Goal: Information Seeking & Learning: Learn about a topic

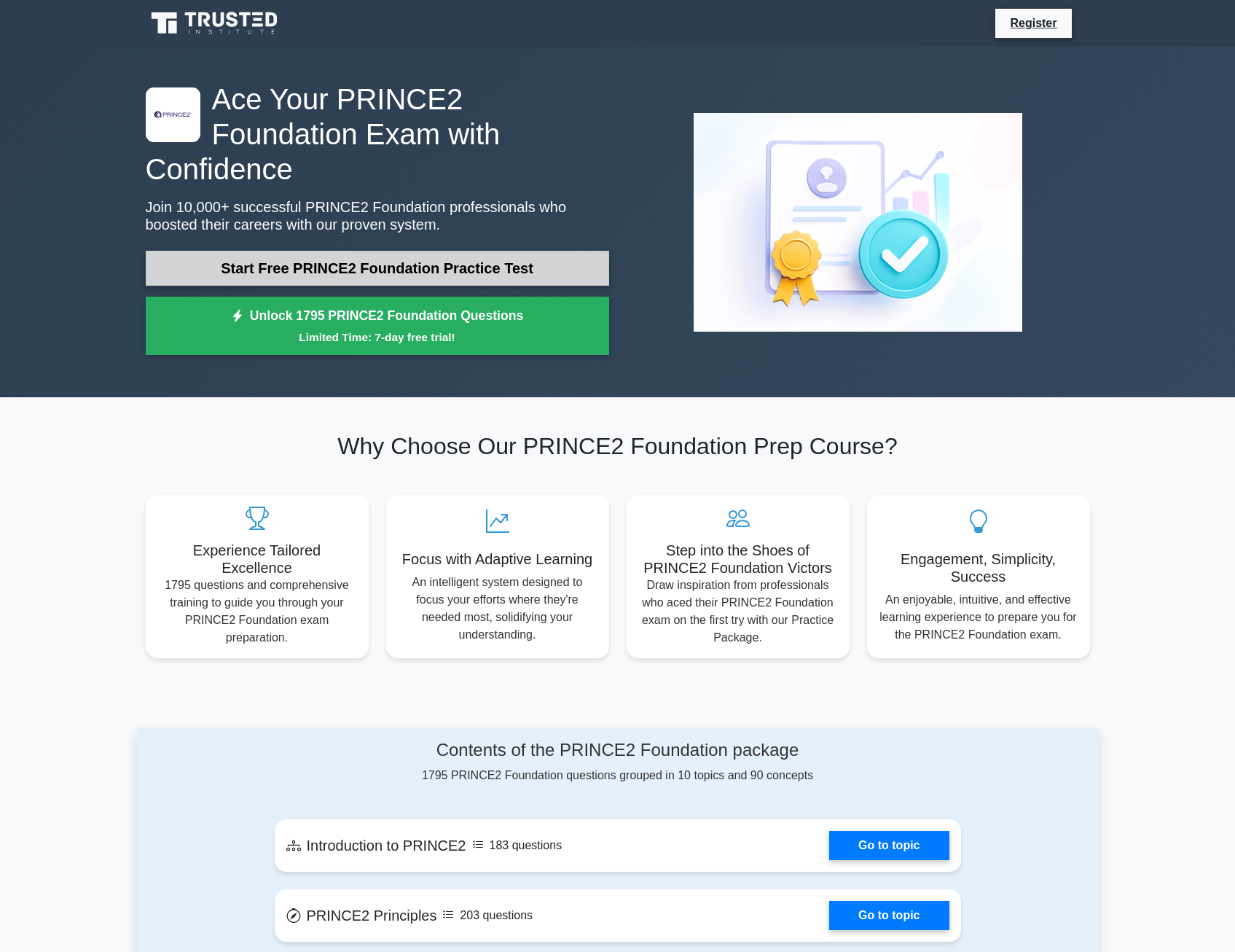
click at [274, 250] on link "Start Free PRINCE2 Foundation Practice Test" at bounding box center [377, 268] width 464 height 35
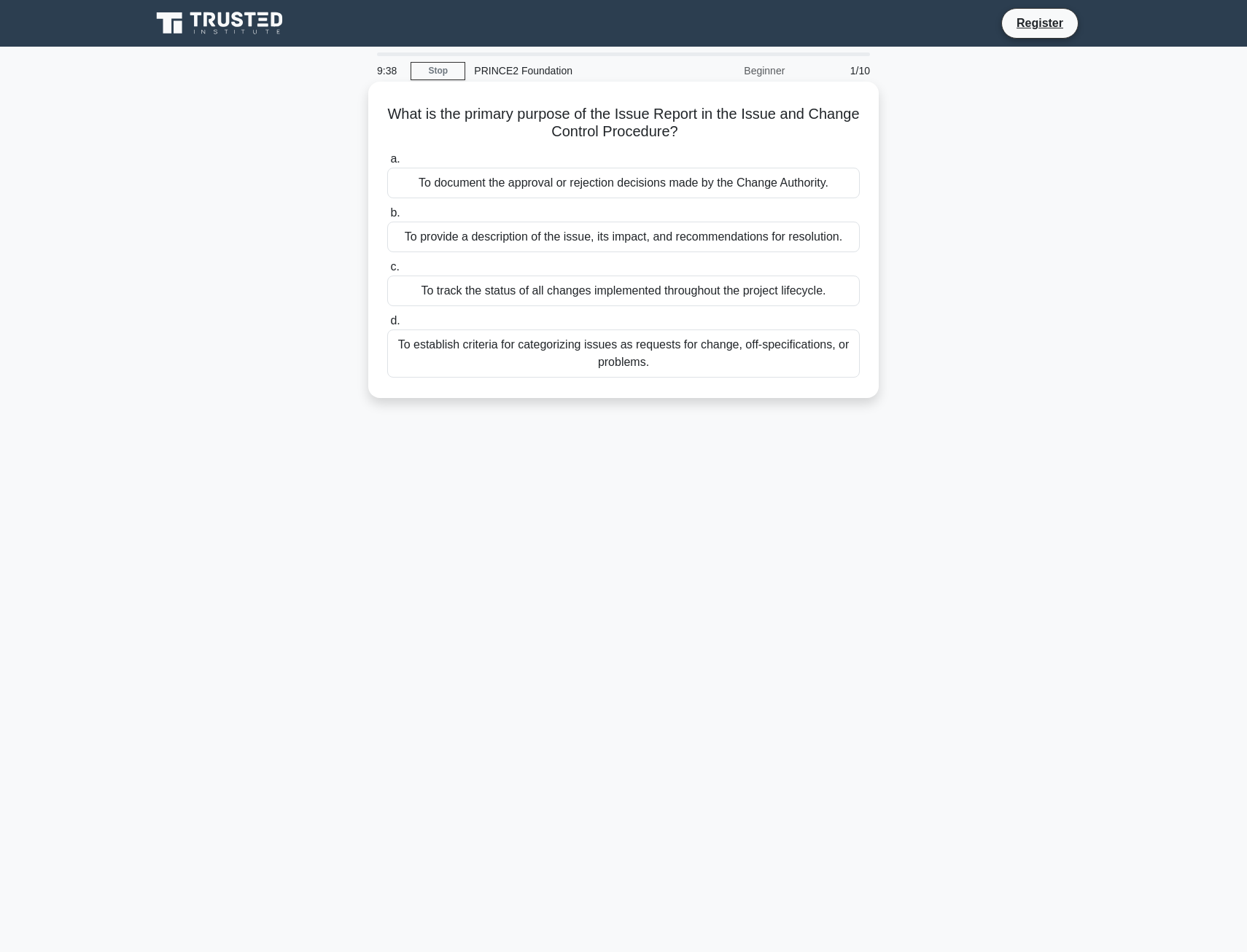
click at [466, 240] on div "To provide a description of the issue, its impact, and recommendations for reso…" at bounding box center [623, 236] width 472 height 31
click at [387, 218] on input "b. To provide a description of the issue, its impact, and recommendations for r…" at bounding box center [387, 212] width 0 height 9
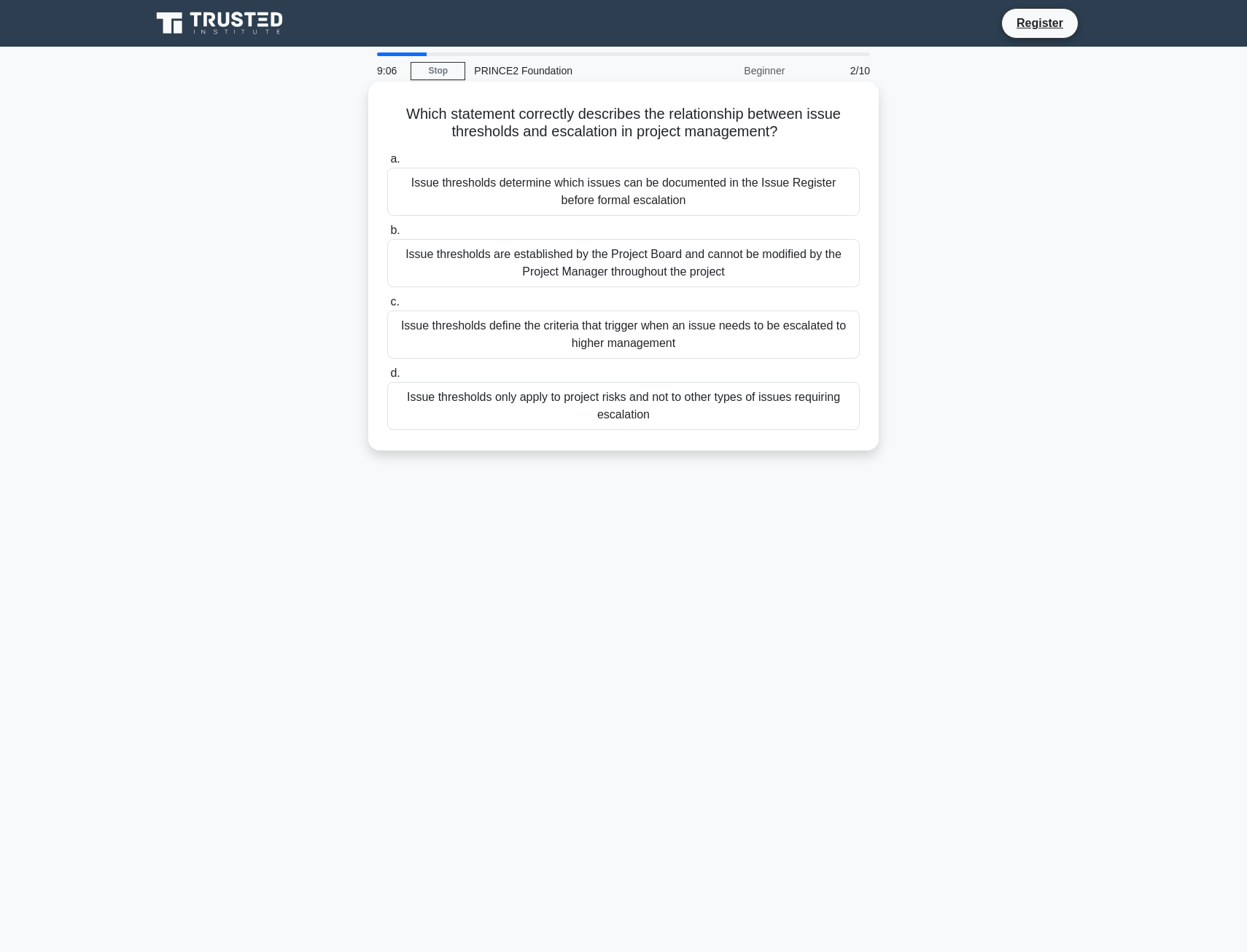
click at [544, 189] on div "Issue thresholds determine which issues can be documented in the Issue Register…" at bounding box center [623, 192] width 472 height 48
click at [387, 164] on input "a. Issue thresholds determine which issues can be documented in the Issue Regis…" at bounding box center [387, 158] width 0 height 9
click at [500, 189] on div "Reduce the project scope and reassess the project viability through an abbrevia…" at bounding box center [623, 192] width 472 height 48
click at [387, 164] on input "a. Reduce the project scope and reassess the project viability through an abbre…" at bounding box center [387, 158] width 0 height 9
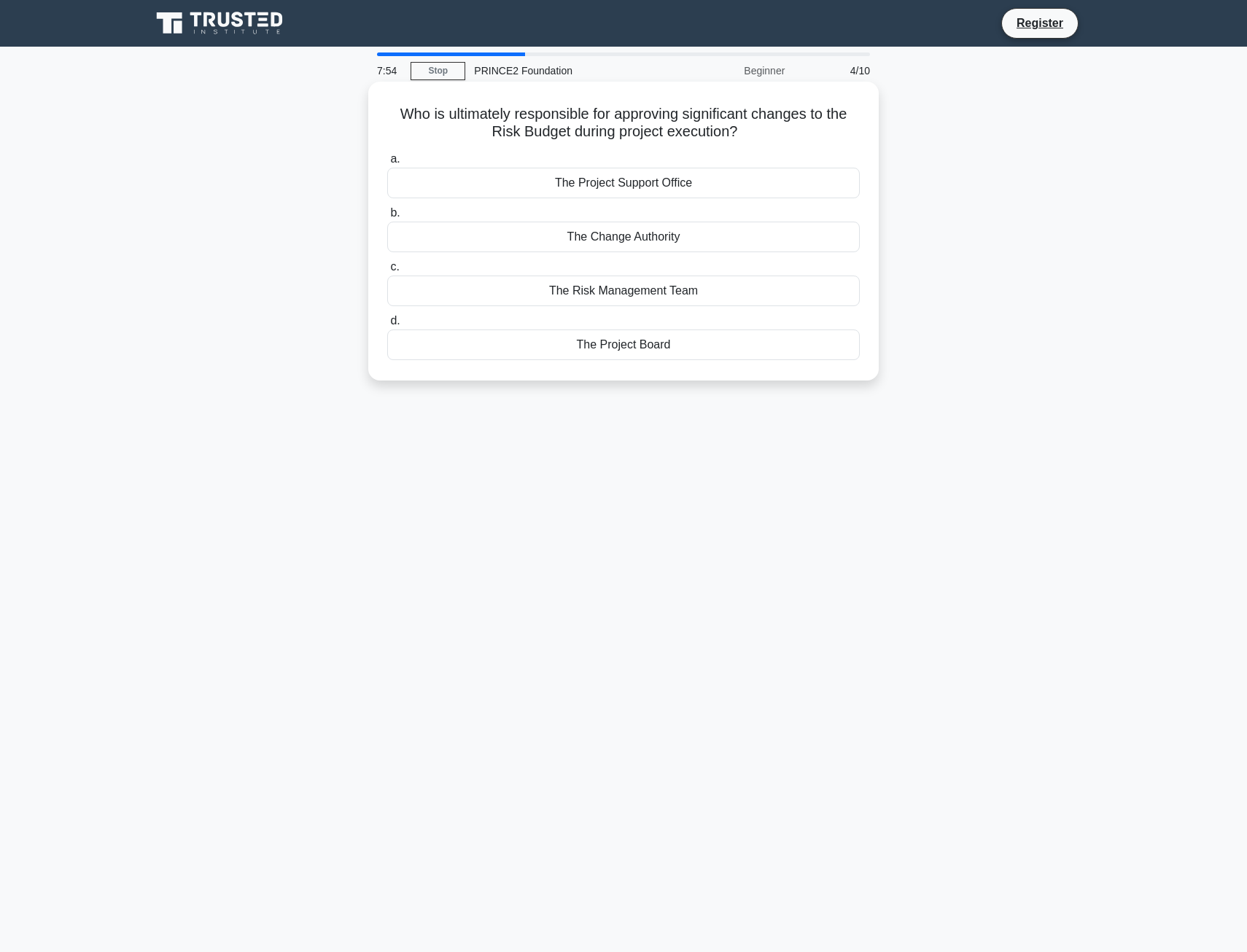
click at [596, 342] on div "The Project Board" at bounding box center [623, 344] width 472 height 31
click at [387, 326] on input "d. The Project Board" at bounding box center [387, 320] width 0 height 9
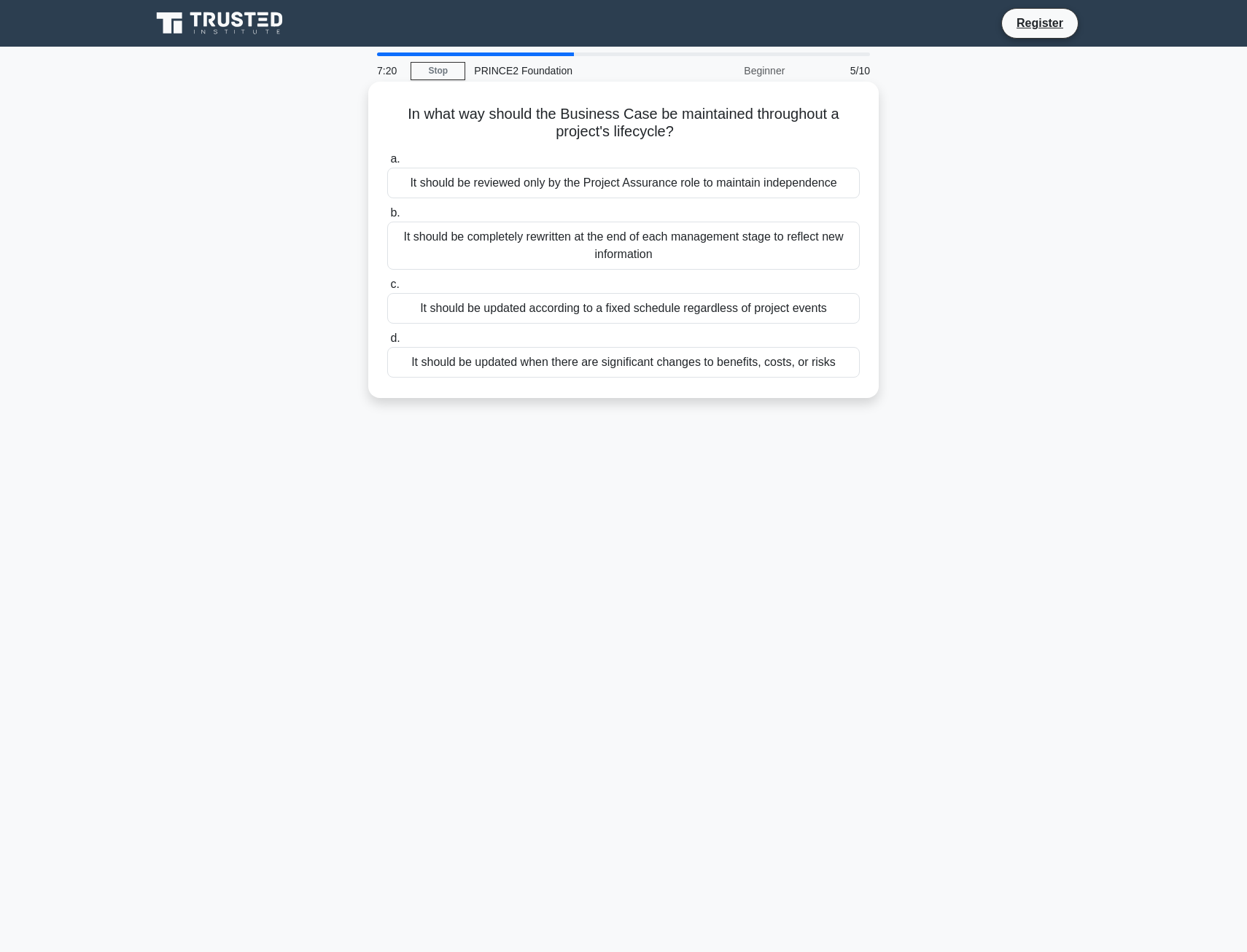
click at [480, 314] on div "It should be updated according to a fixed schedule regardless of project events" at bounding box center [623, 308] width 472 height 31
click at [387, 289] on input "c. It should be updated according to a fixed schedule regardless of project eve…" at bounding box center [387, 284] width 0 height 9
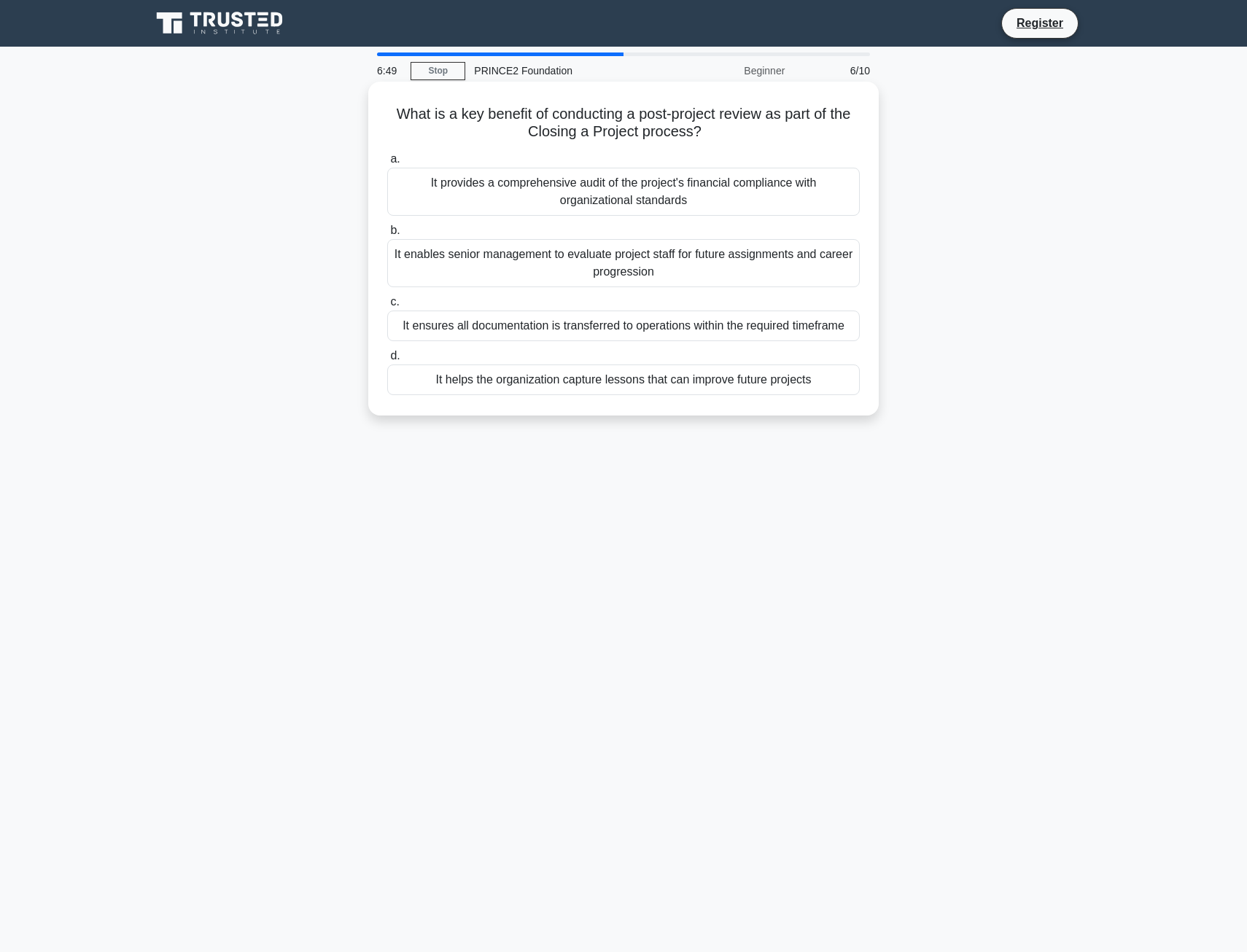
click at [563, 386] on div "It helps the organization capture lessons that can improve future projects" at bounding box center [623, 379] width 472 height 31
click at [387, 361] on input "d. It helps the organization capture lessons that can improve future projects" at bounding box center [387, 356] width 0 height 9
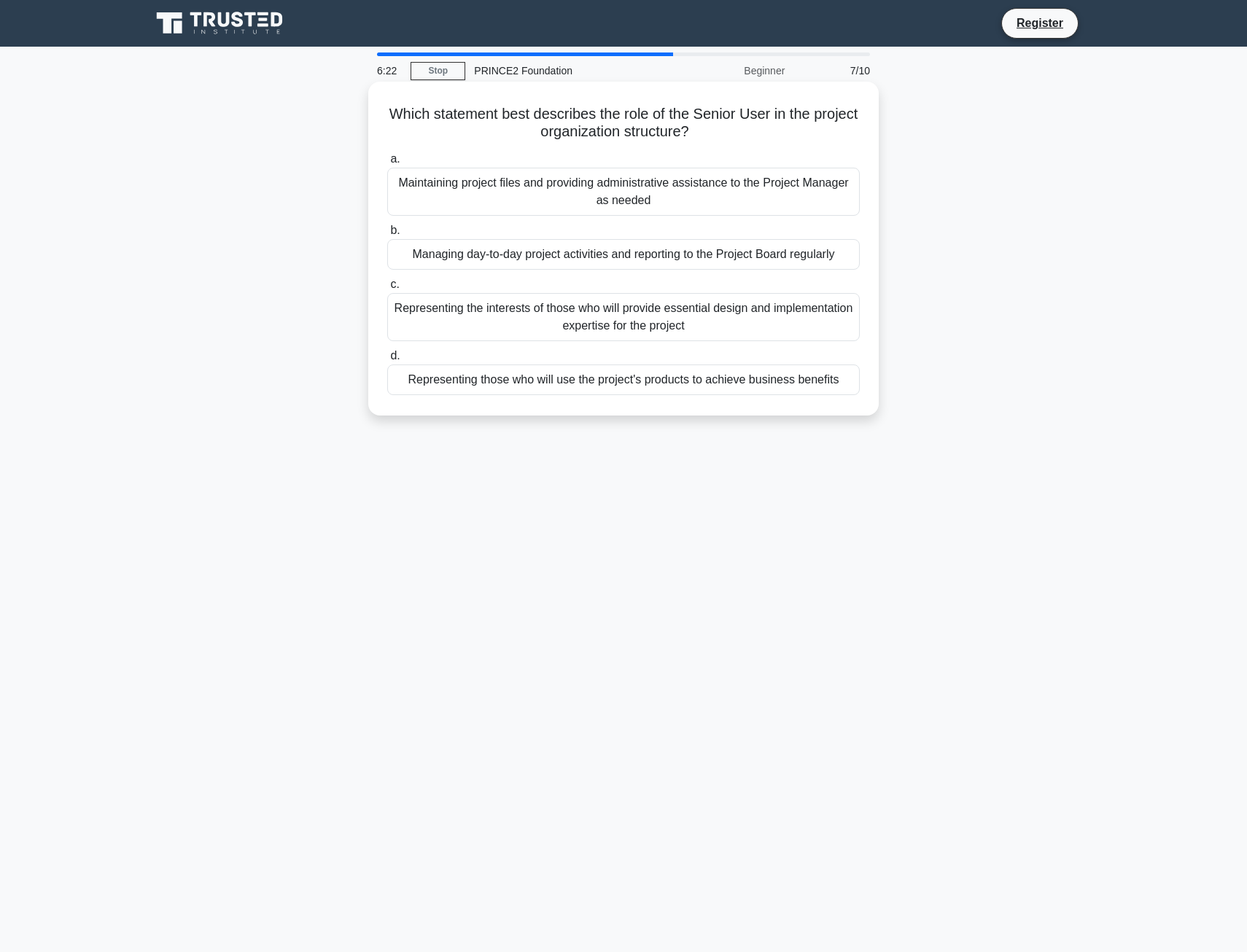
click at [718, 381] on div "Representing those who will use the project's products to achieve business bene…" at bounding box center [623, 379] width 472 height 31
click at [387, 361] on input "d. Representing those who will use the project's products to achieve business b…" at bounding box center [387, 356] width 0 height 9
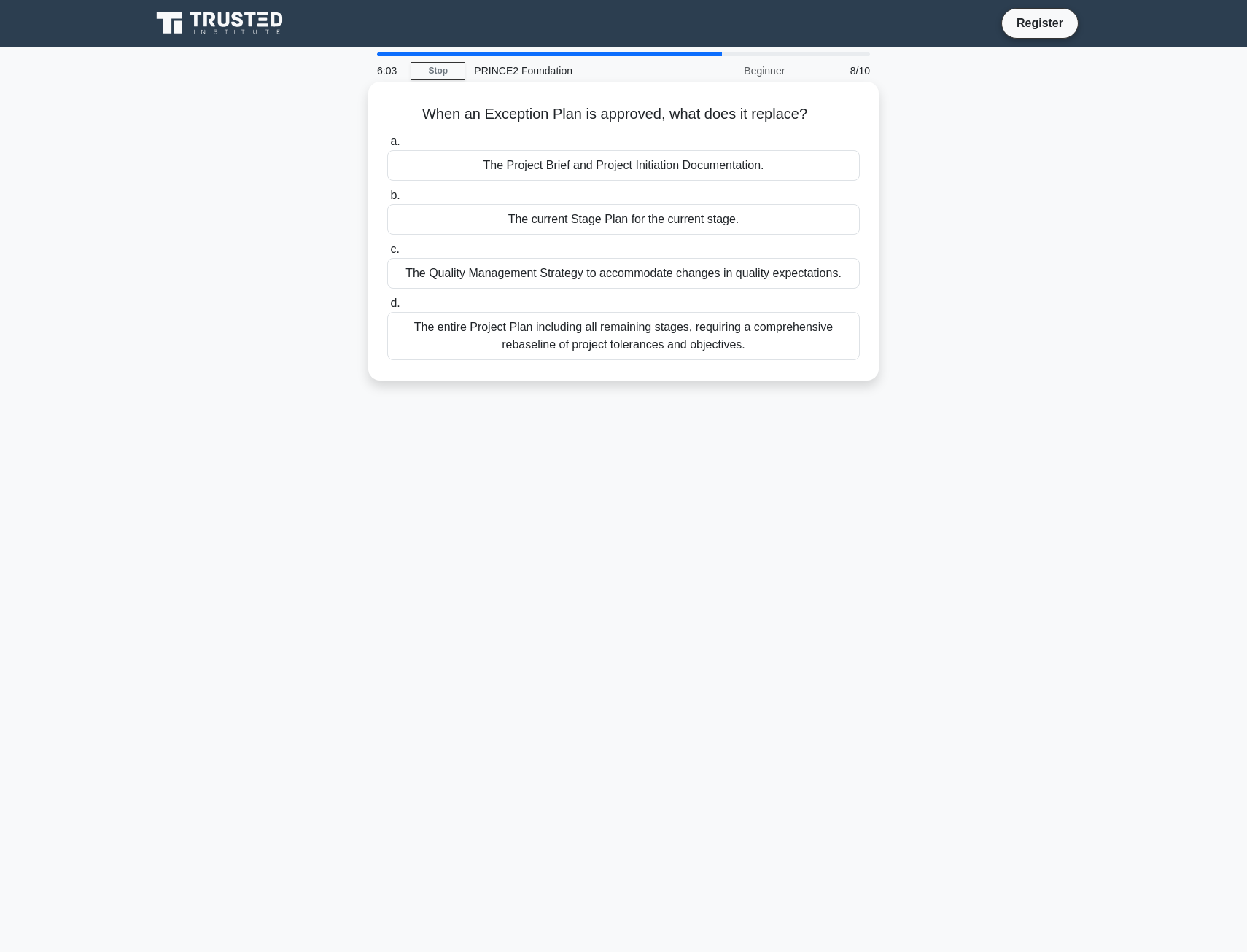
click at [514, 171] on div "The Project Brief and Project Initiation Documentation." at bounding box center [623, 165] width 472 height 31
click at [387, 147] on input "a. The Project Brief and Project Initiation Documentation." at bounding box center [387, 141] width 0 height 9
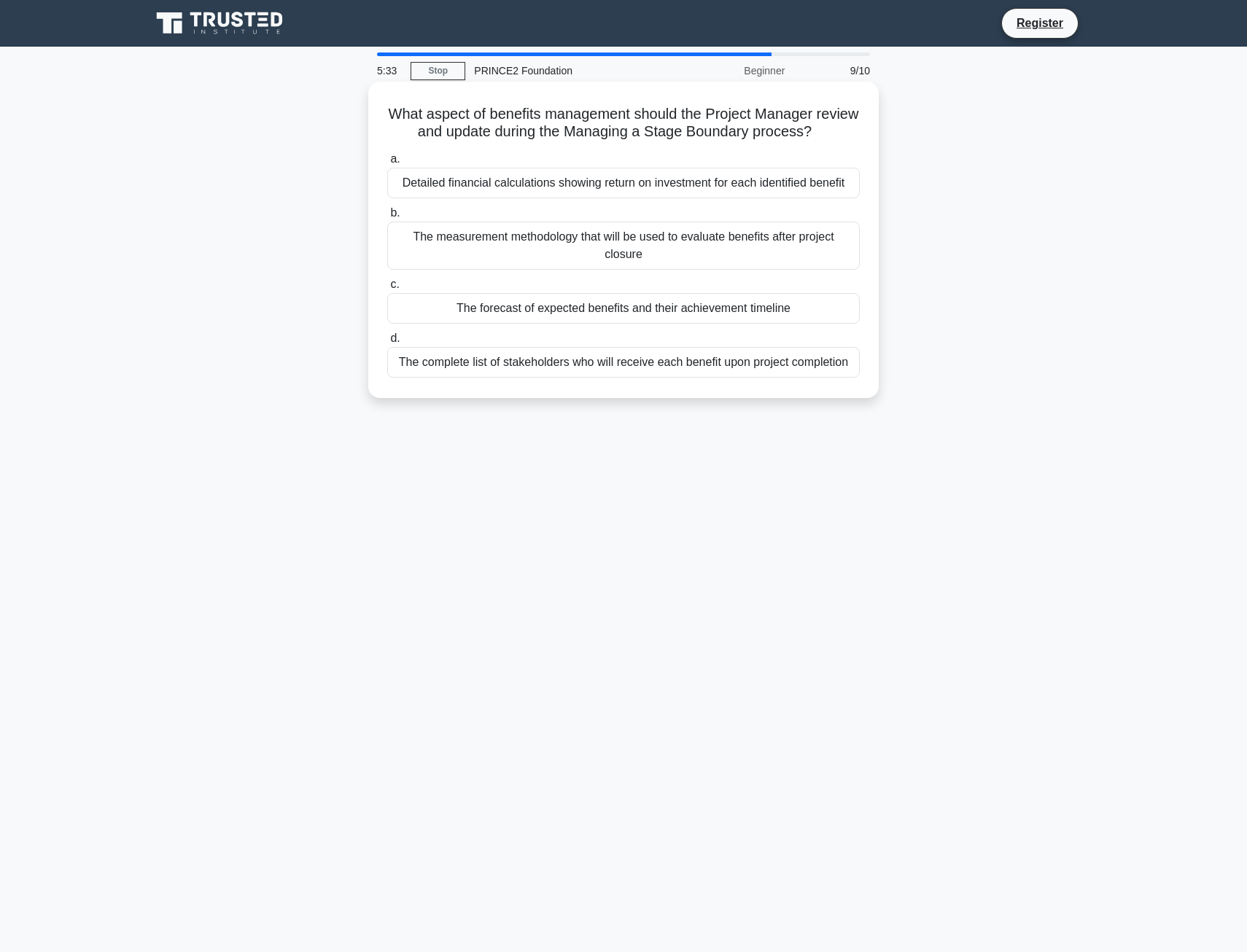
click at [490, 258] on div "The measurement methodology that will be used to evaluate benefits after projec…" at bounding box center [623, 245] width 472 height 48
click at [387, 218] on input "b. The measurement methodology that will be used to evaluate benefits after pro…" at bounding box center [387, 212] width 0 height 9
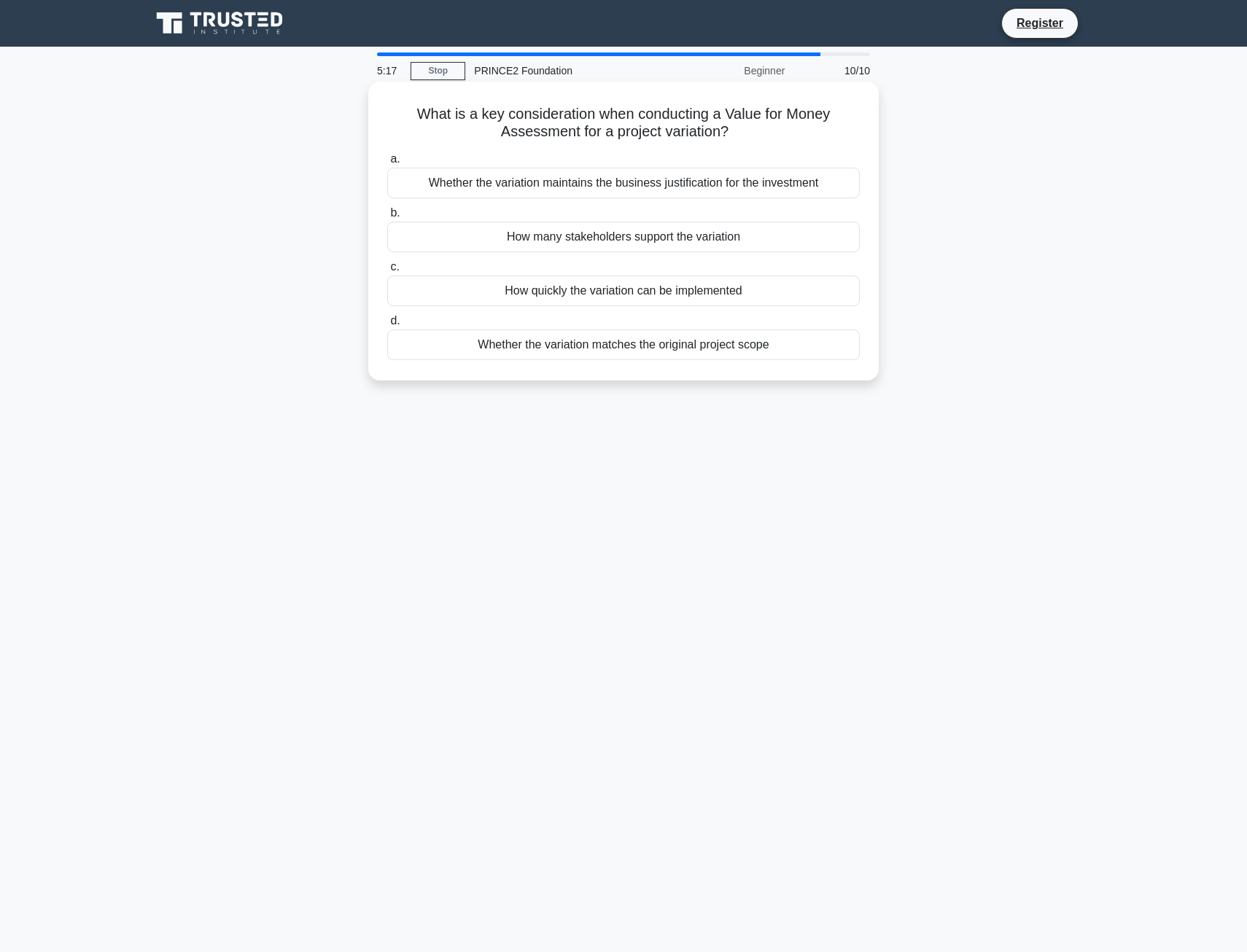
click at [572, 186] on div "Whether the variation maintains the business justification for the investment" at bounding box center [623, 182] width 472 height 31
click at [387, 164] on input "a. Whether the variation maintains the business justification for the investment" at bounding box center [387, 158] width 0 height 9
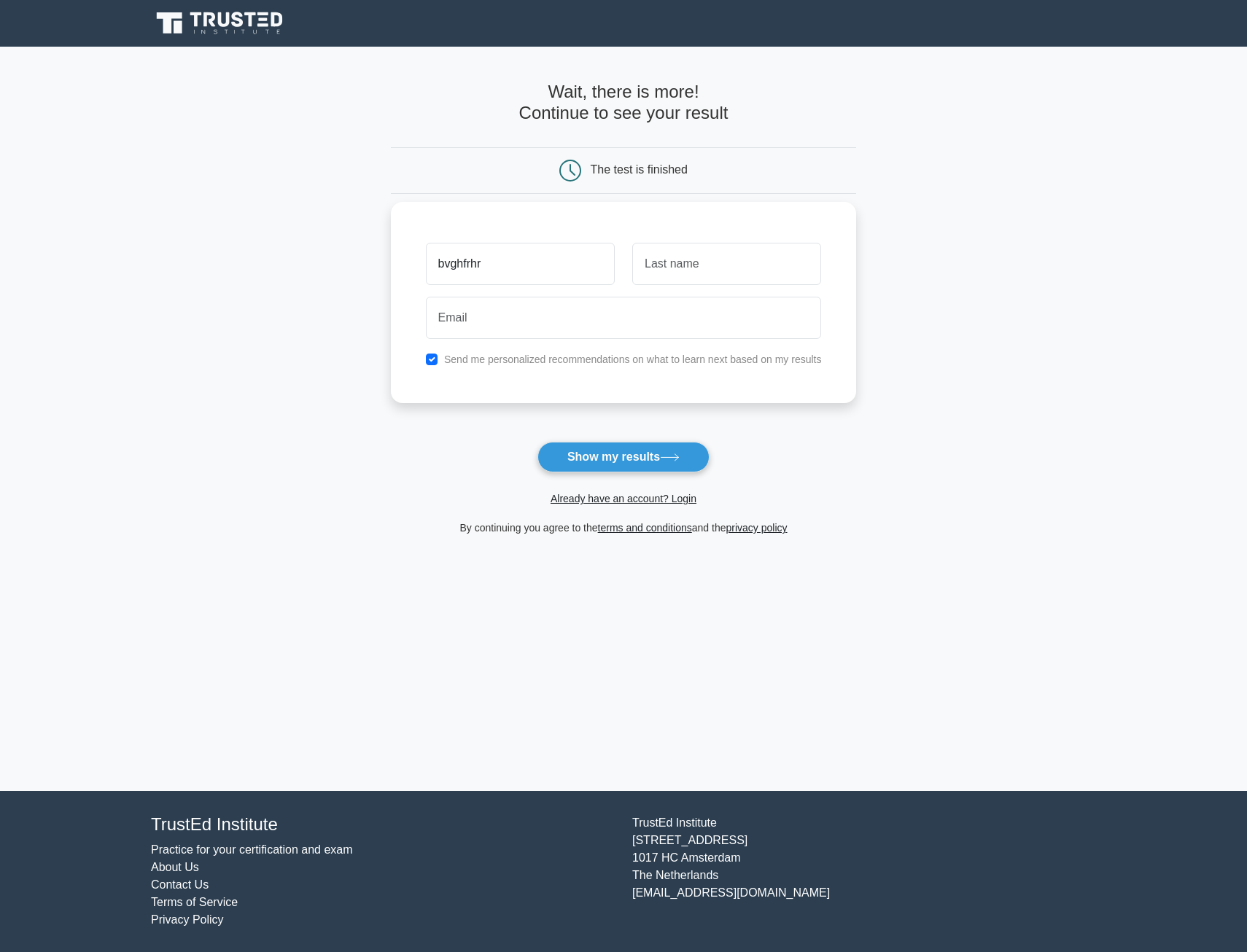
type input "bvghfrhr"
click at [676, 273] on input "text" at bounding box center [727, 264] width 189 height 42
type input "dgegertg"
click at [459, 323] on input "email" at bounding box center [623, 318] width 396 height 42
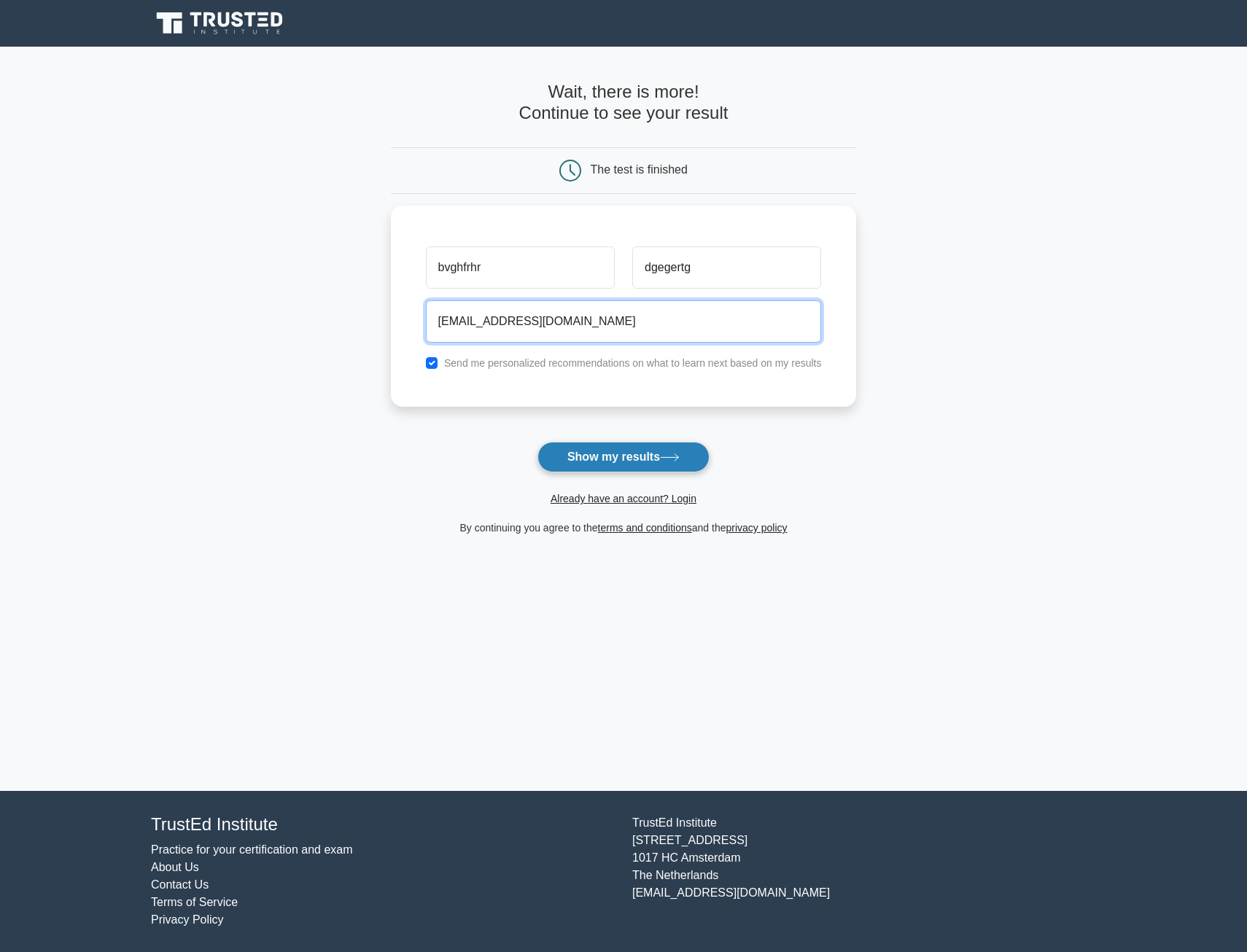
type input "egherege@gmail.com"
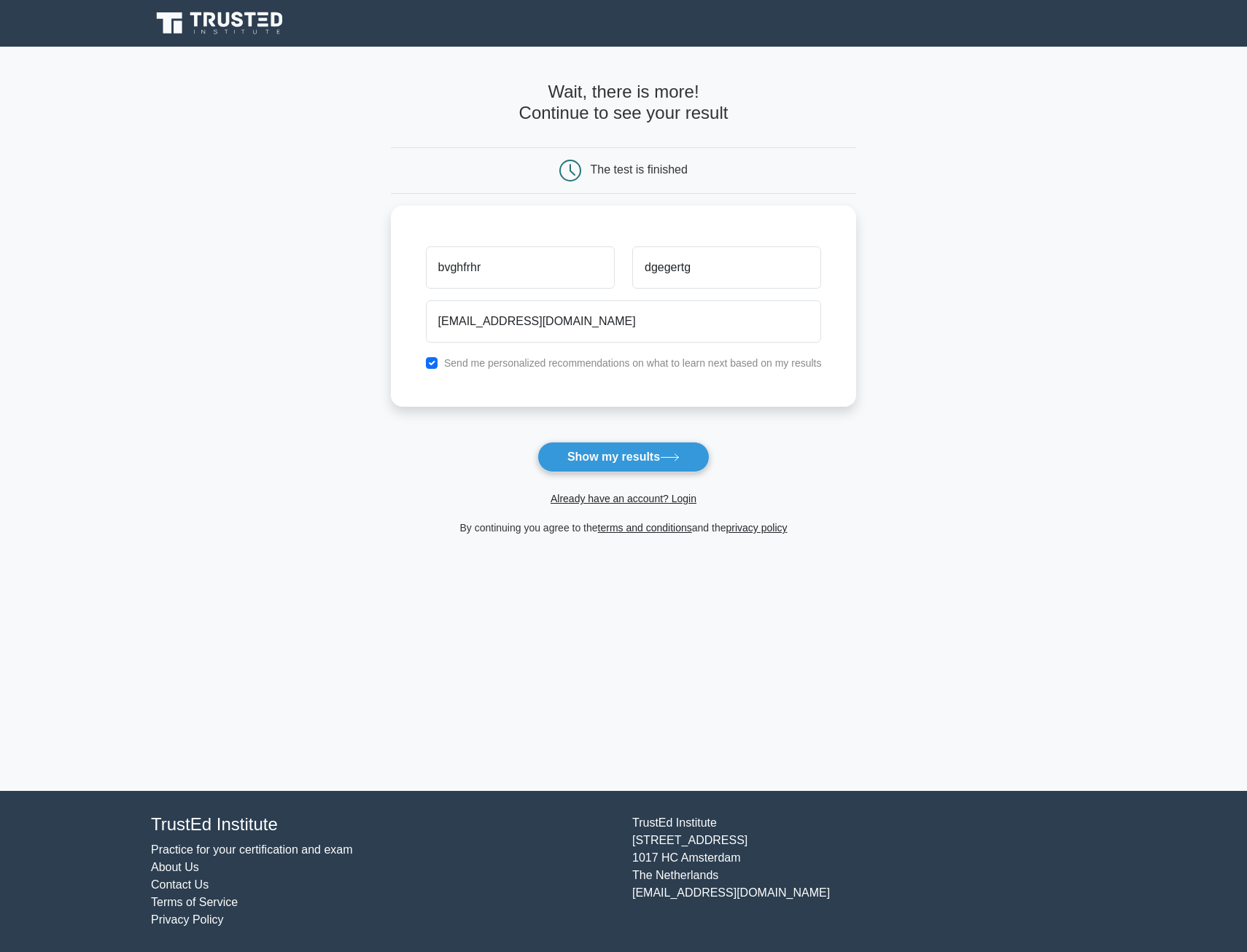
click at [598, 459] on button "Show my results" at bounding box center [623, 456] width 172 height 31
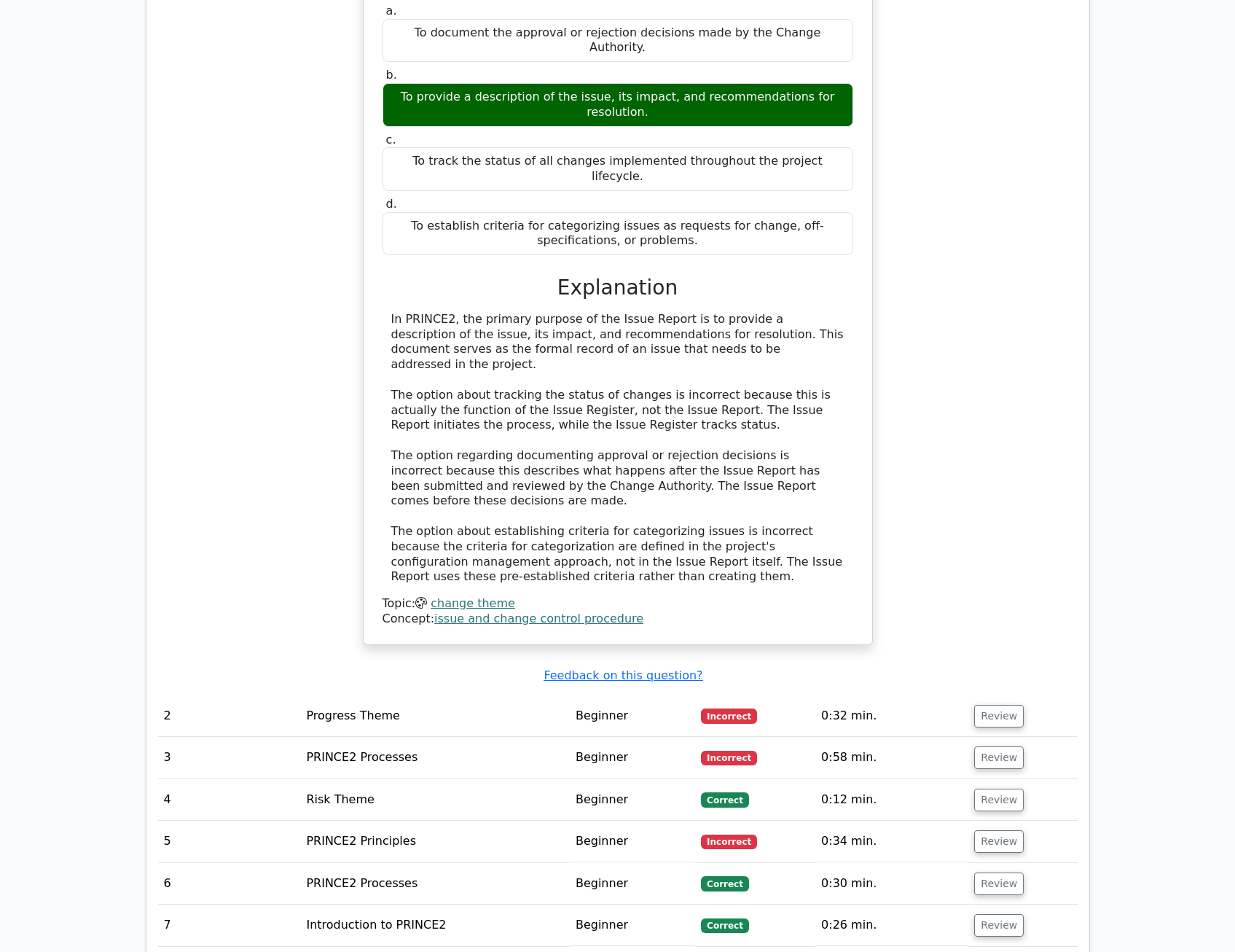
scroll to position [1385, 0]
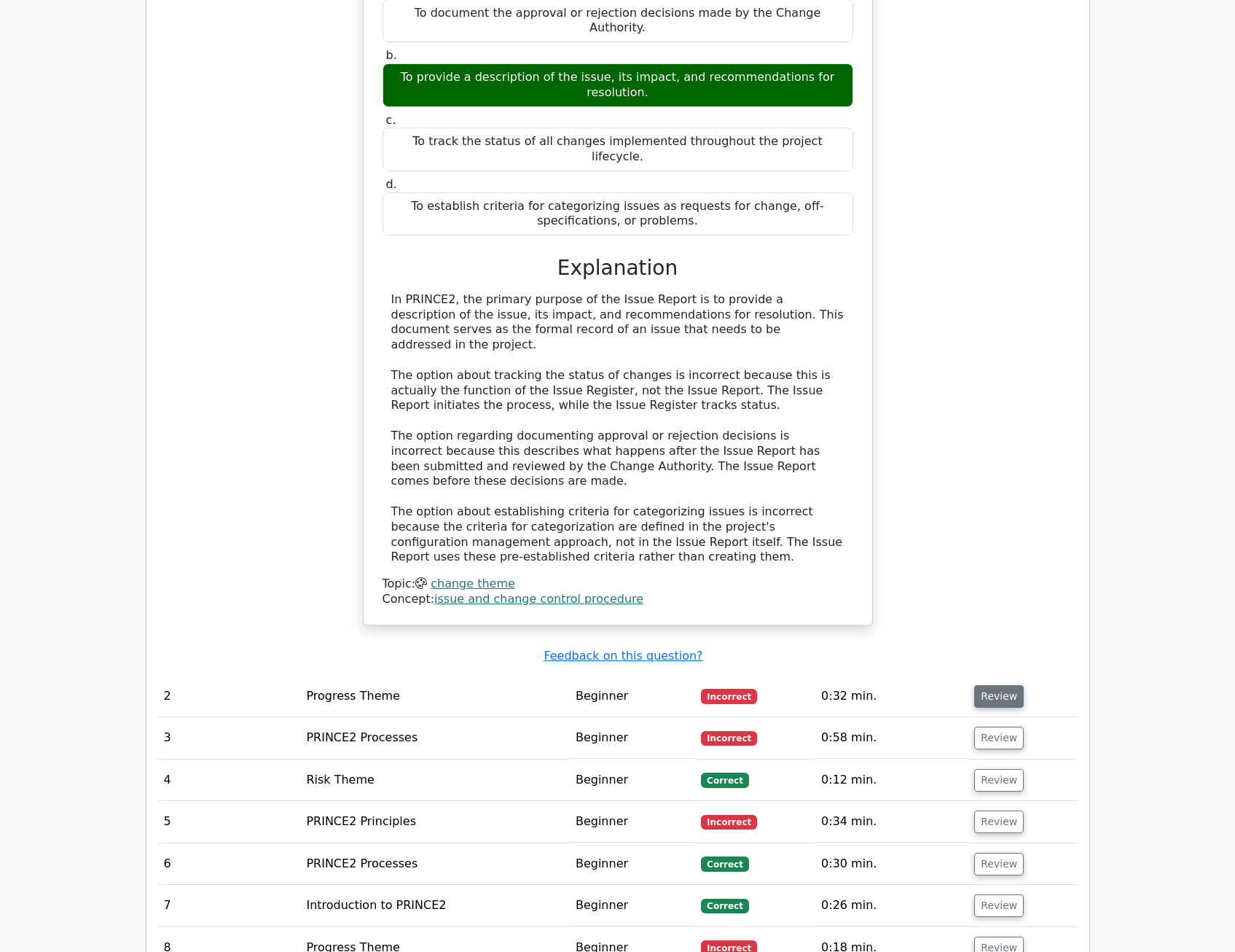
click at [1001, 685] on button "Review" at bounding box center [999, 696] width 50 height 22
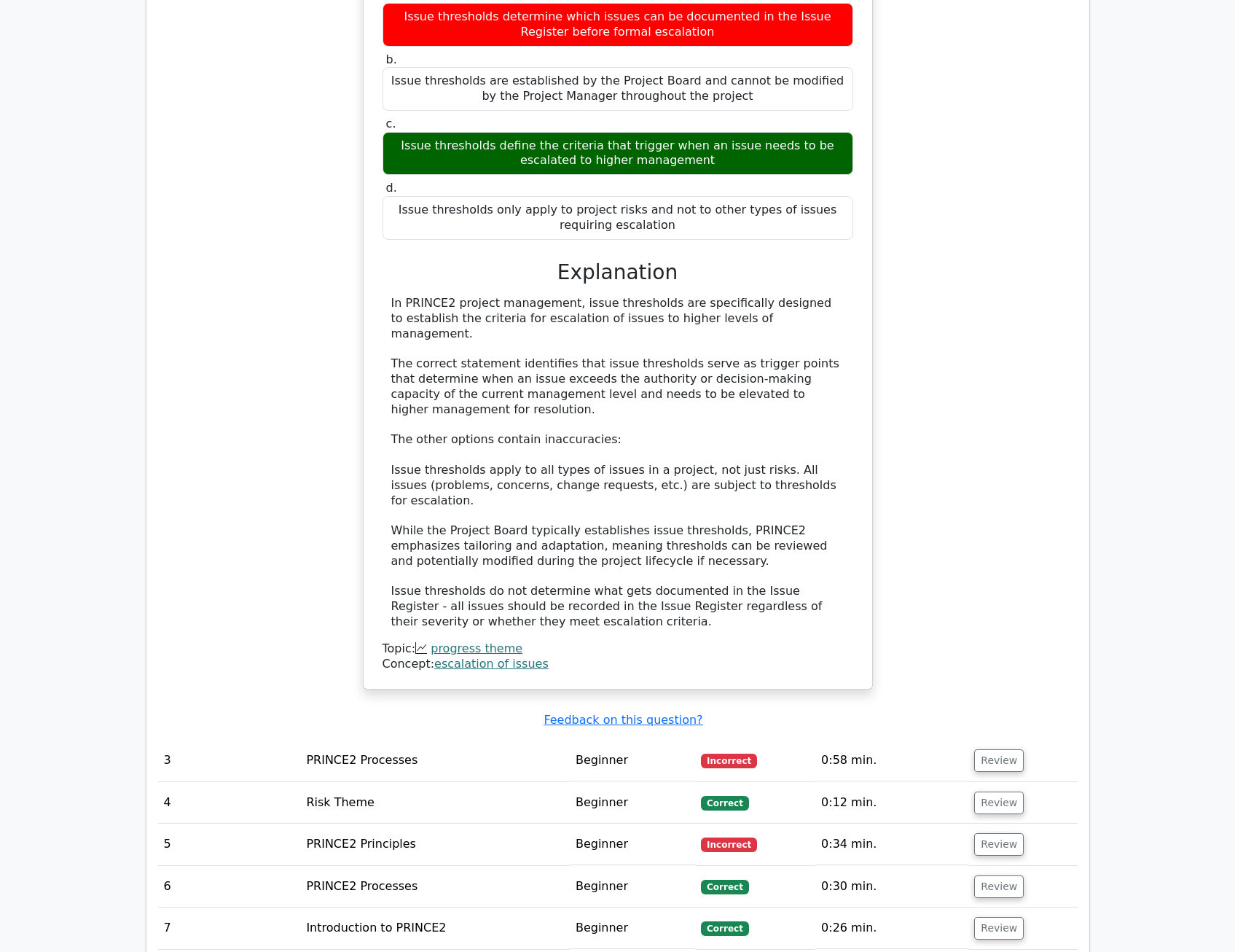
scroll to position [2186, 0]
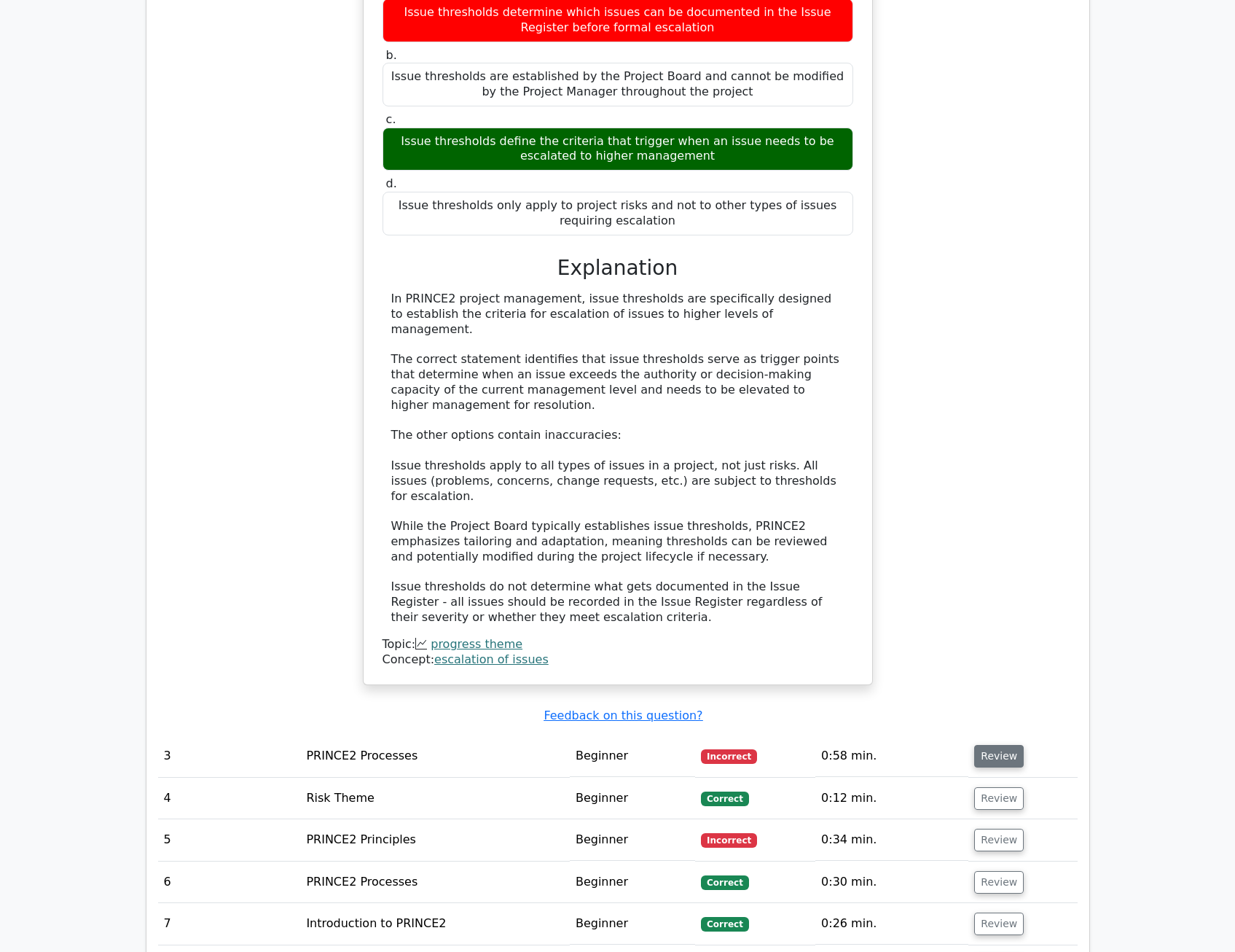
click at [980, 745] on button "Review" at bounding box center [999, 755] width 50 height 22
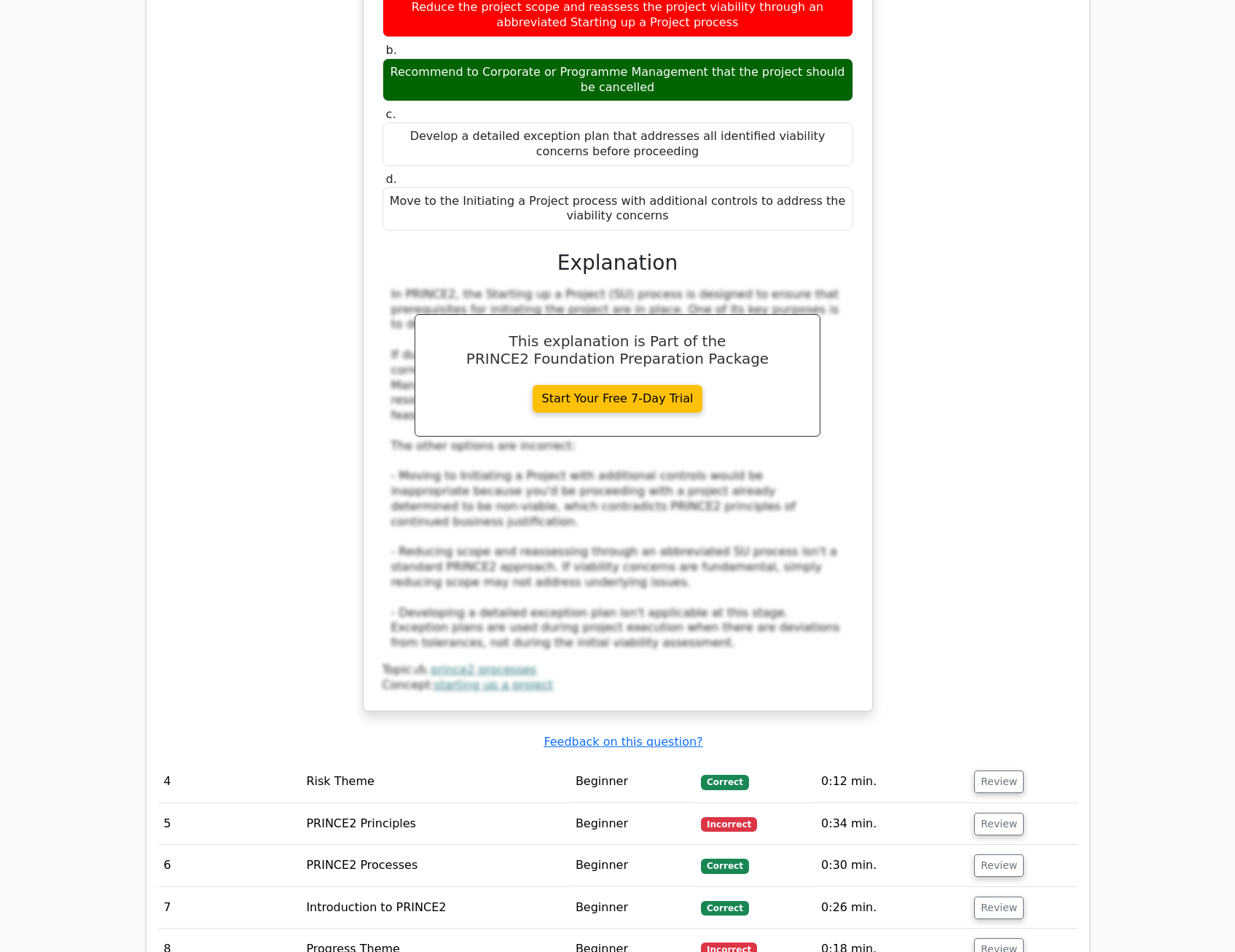
scroll to position [3061, 0]
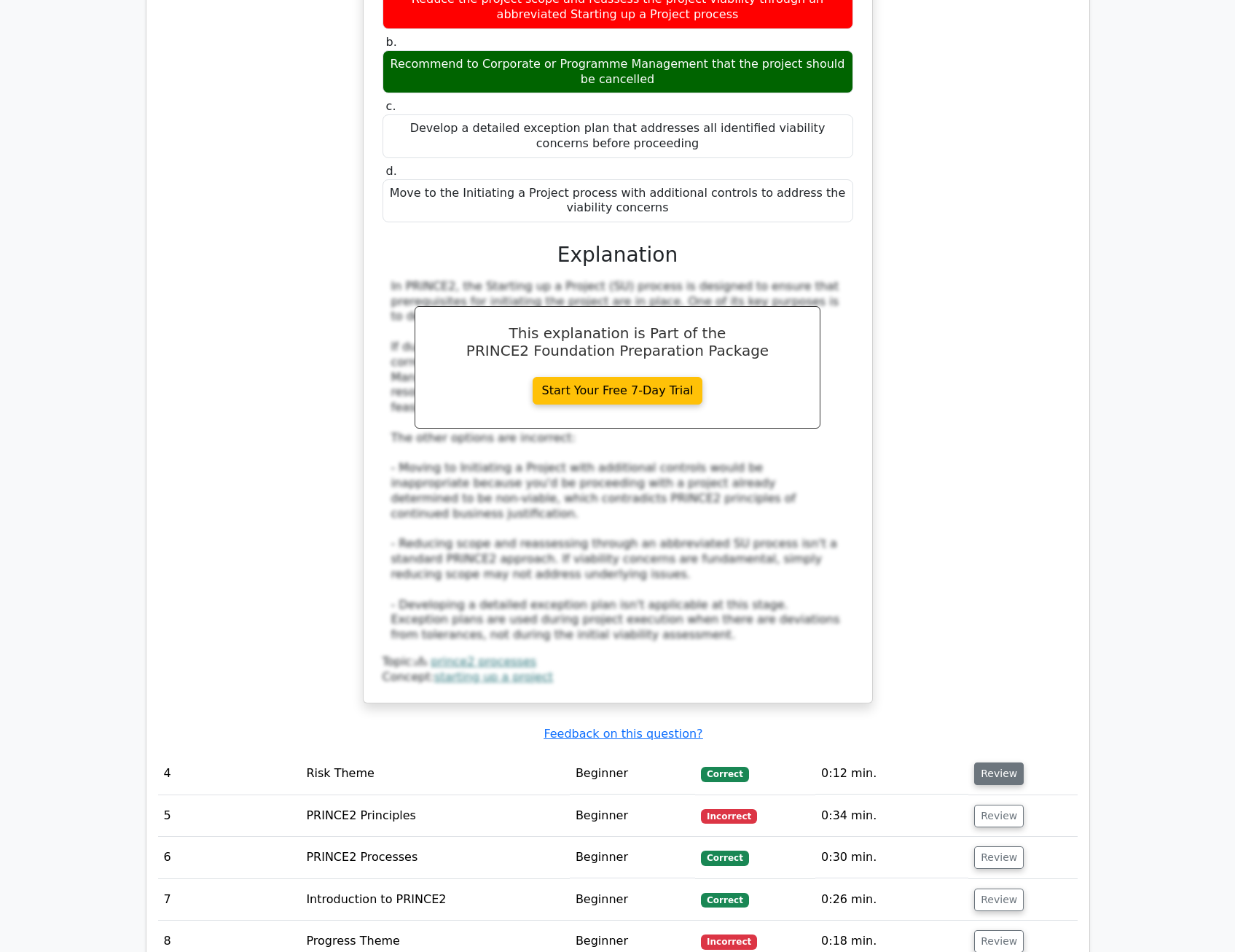
click at [990, 762] on button "Review" at bounding box center [999, 773] width 50 height 22
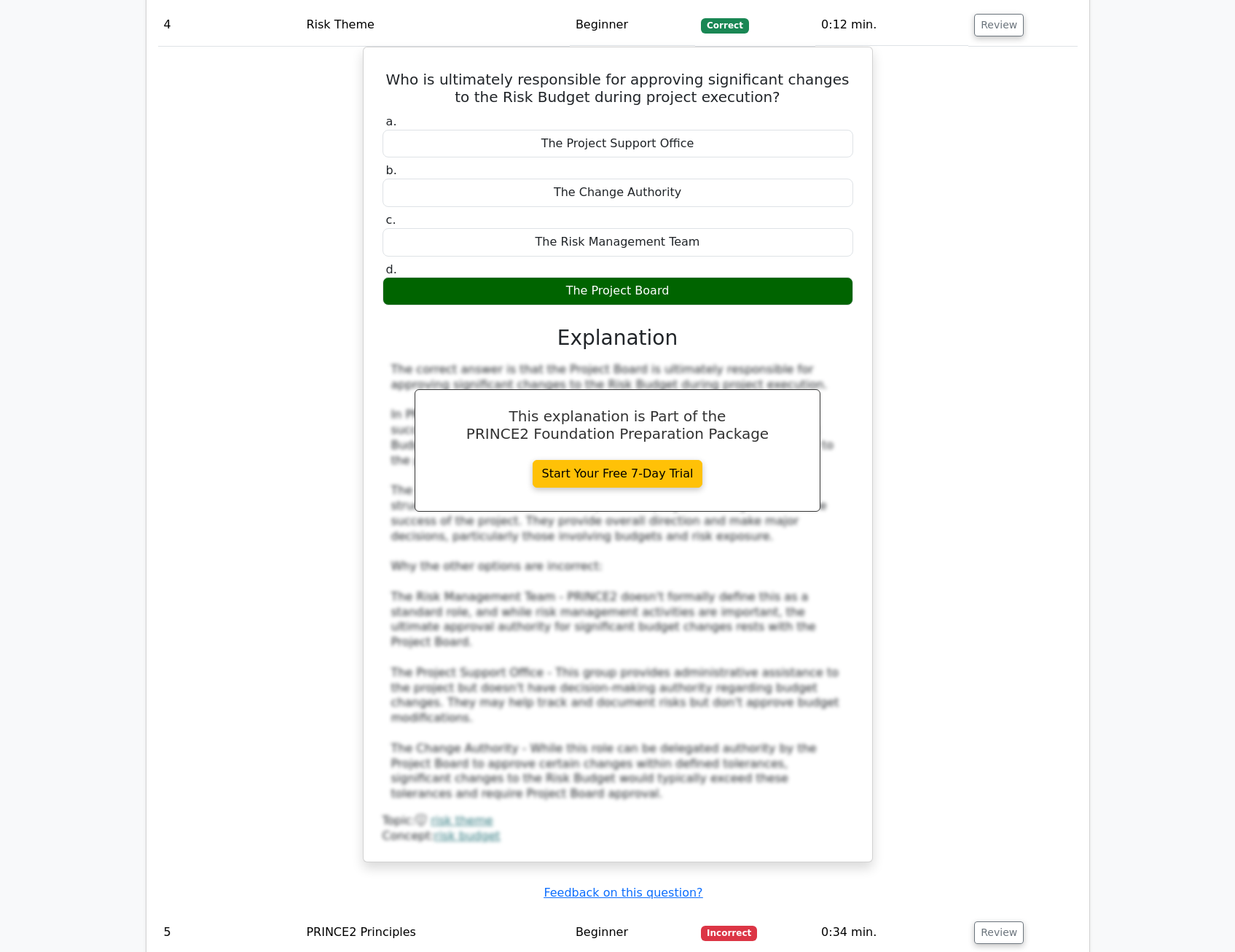
scroll to position [3935, 0]
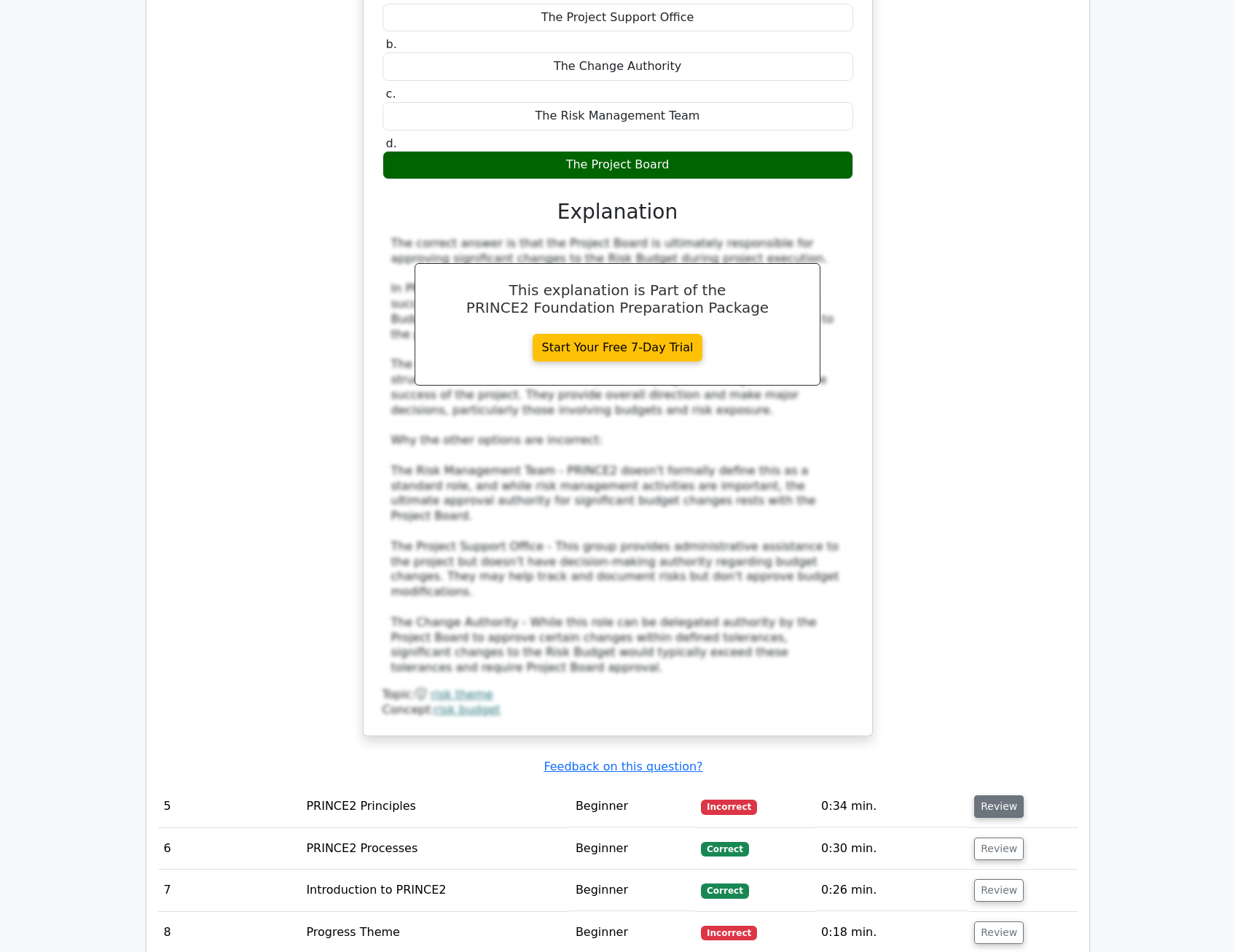
click at [986, 795] on button "Review" at bounding box center [999, 806] width 50 height 22
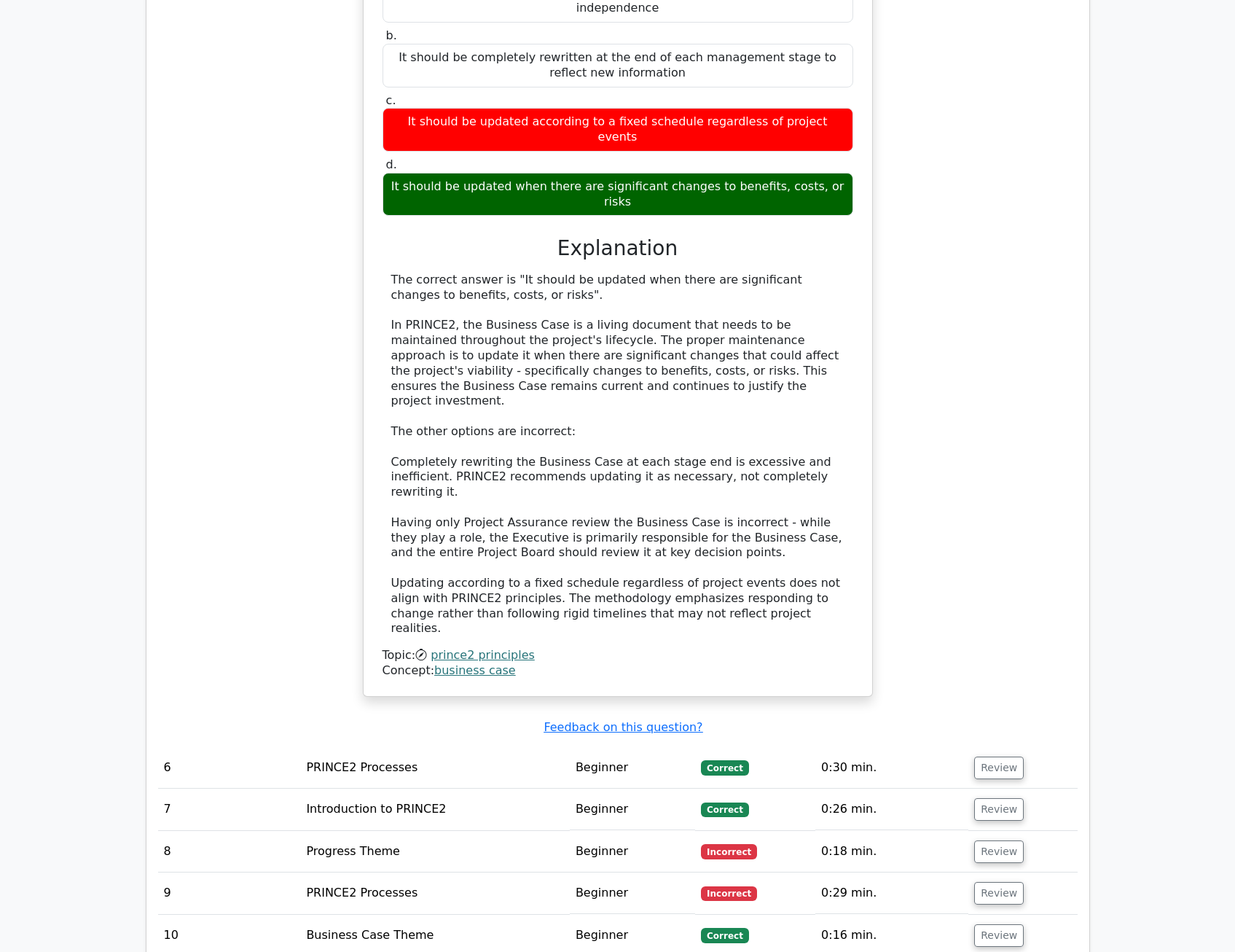
scroll to position [4882, 0]
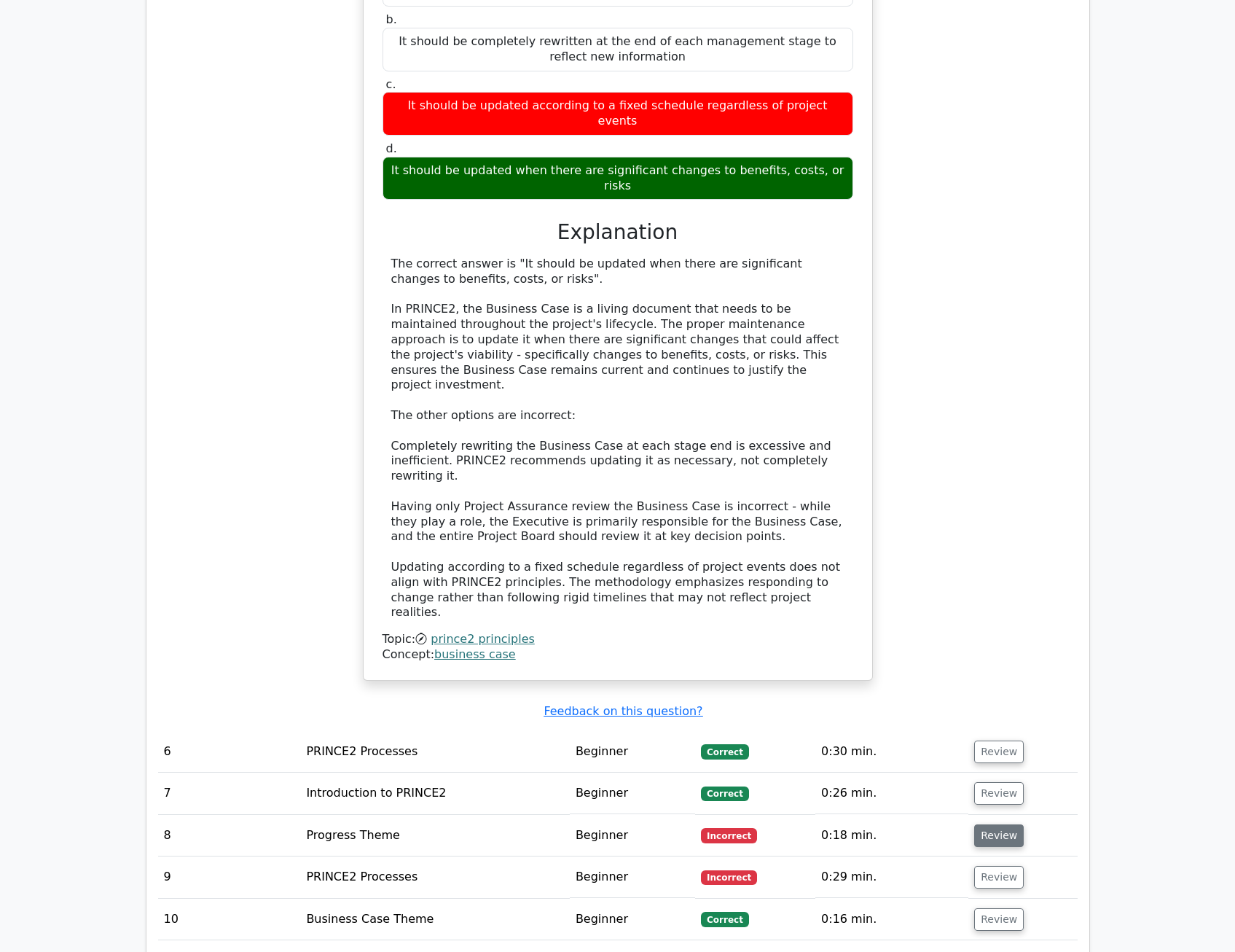
click at [997, 824] on button "Review" at bounding box center [999, 835] width 50 height 22
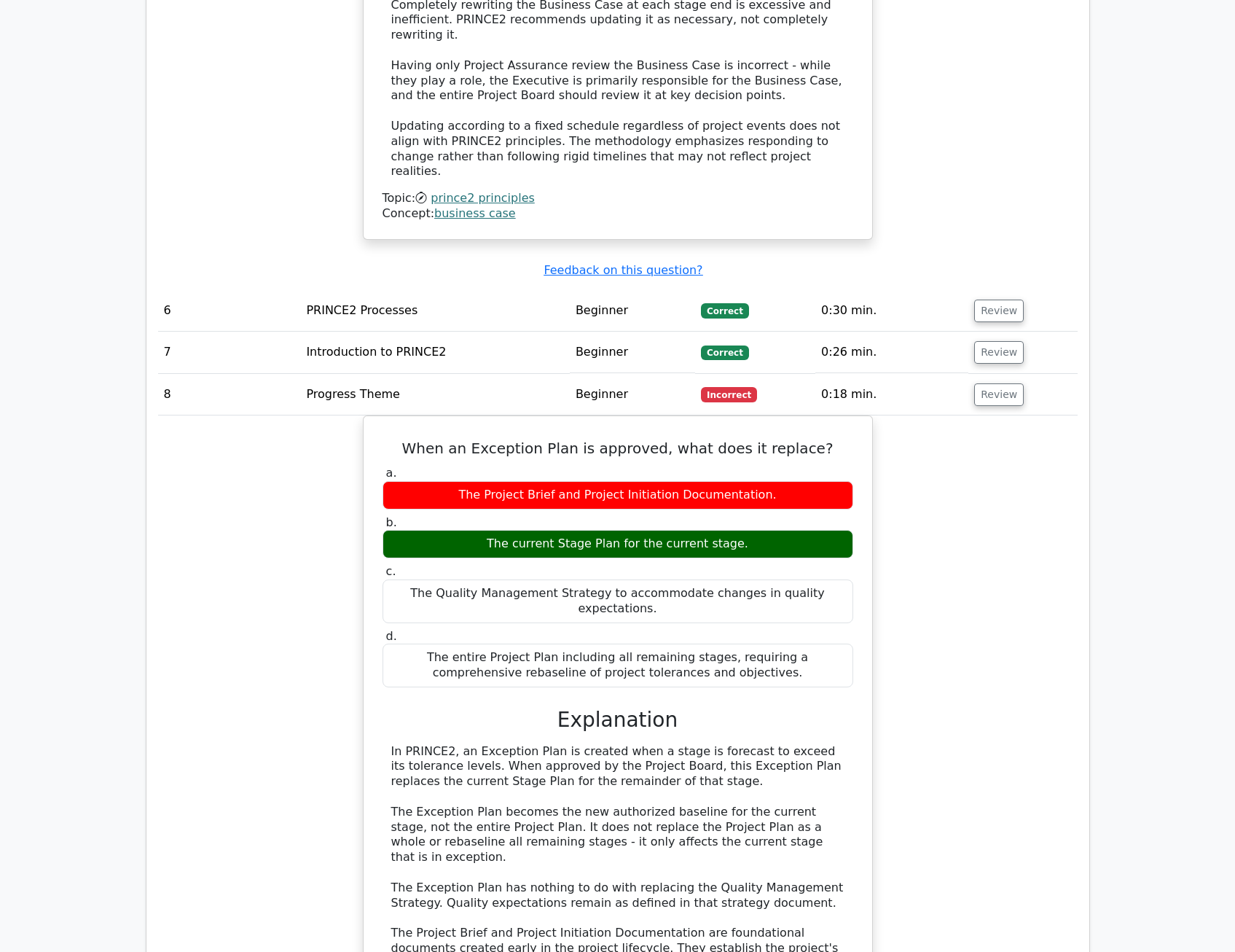
scroll to position [5465, 0]
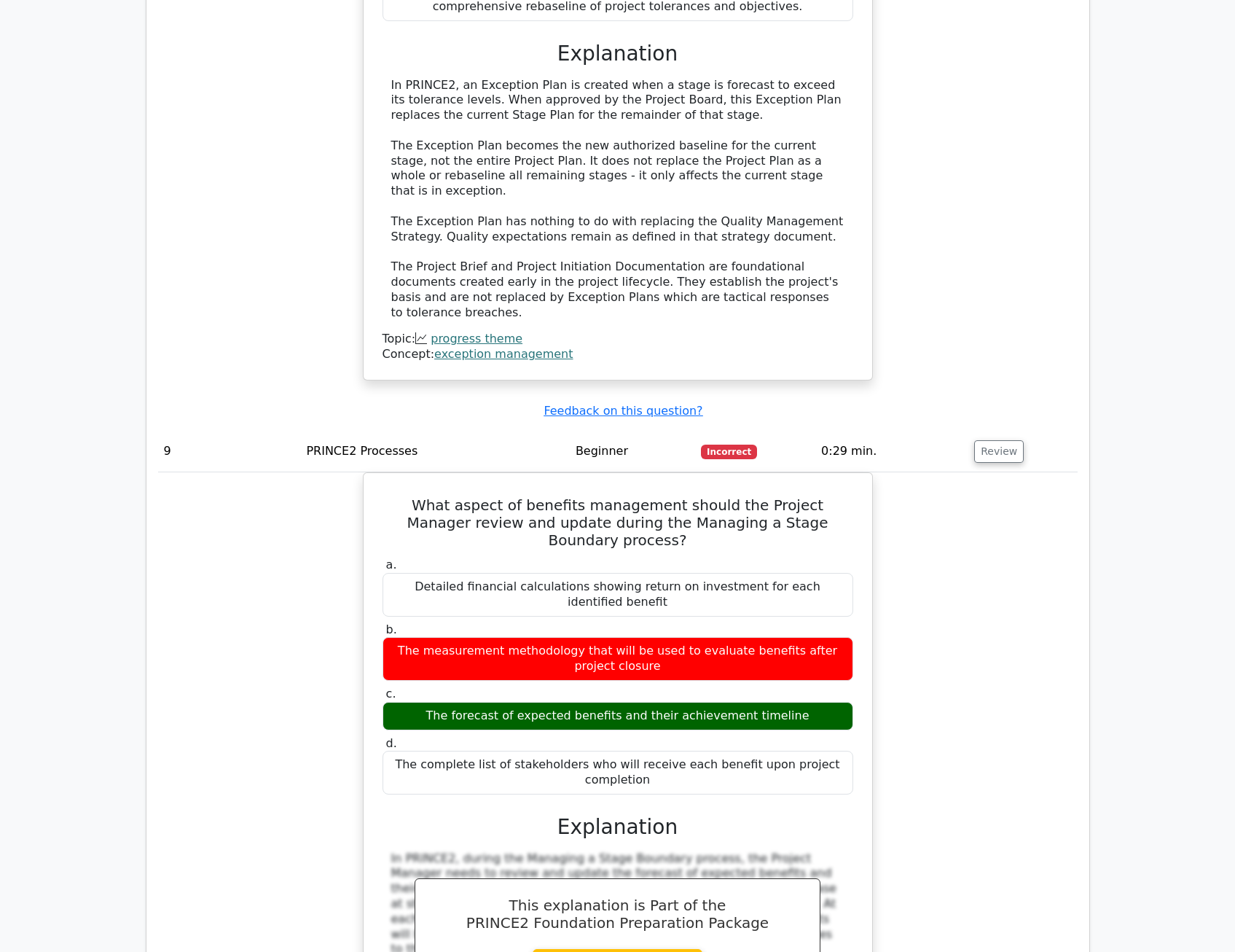
scroll to position [6340, 0]
